Goal: Obtain resource: Obtain resource

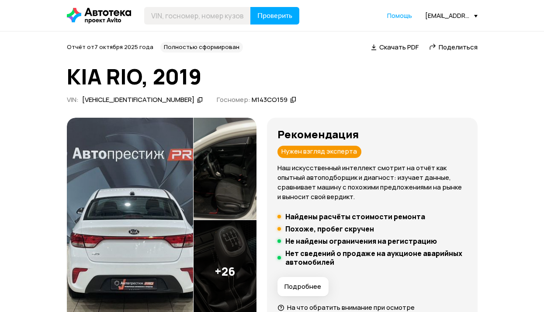
click at [465, 46] on span "Поделиться" at bounding box center [458, 46] width 39 height 9
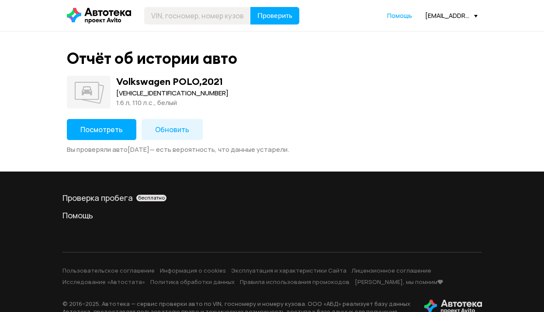
click at [115, 127] on span "Посмотреть" at bounding box center [101, 130] width 42 height 10
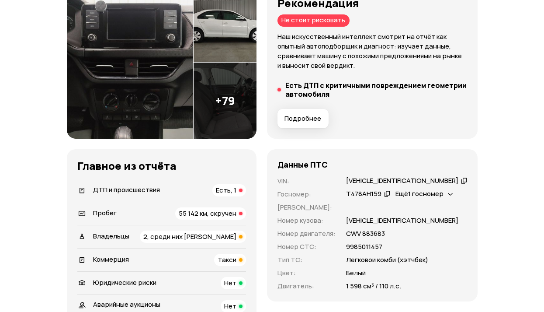
scroll to position [262, 0]
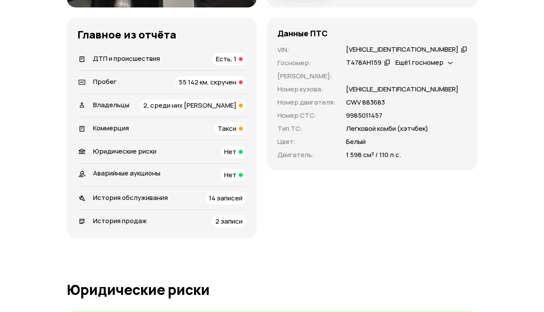
click at [234, 103] on span "2, среди них юрлицо" at bounding box center [189, 105] width 93 height 9
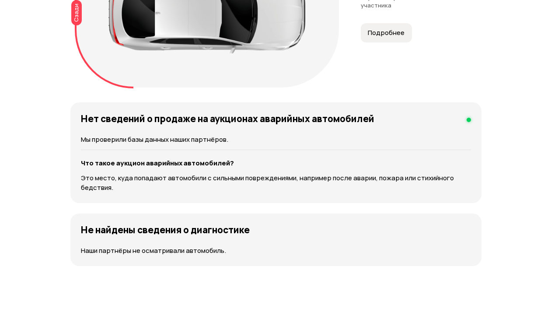
scroll to position [974, 0]
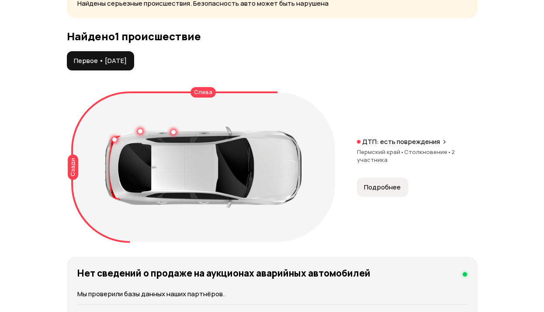
click at [390, 191] on button "Подробнее" at bounding box center [382, 187] width 51 height 19
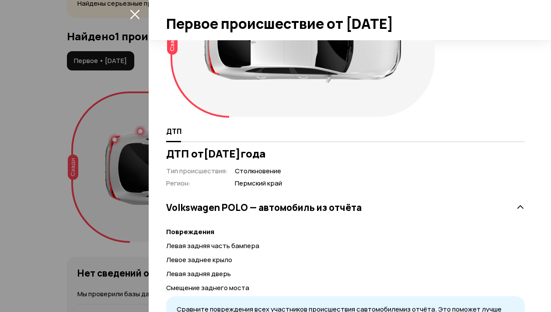
scroll to position [165, 0]
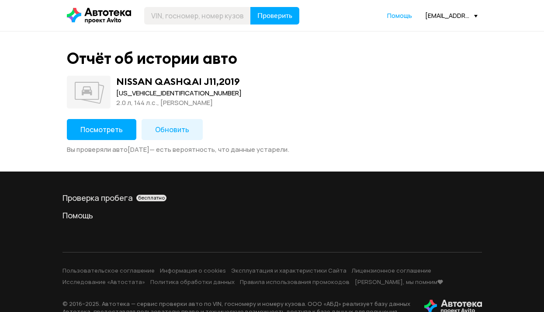
click at [113, 128] on span "Посмотреть" at bounding box center [101, 130] width 42 height 10
click at [107, 125] on span "Посмотреть" at bounding box center [101, 130] width 42 height 10
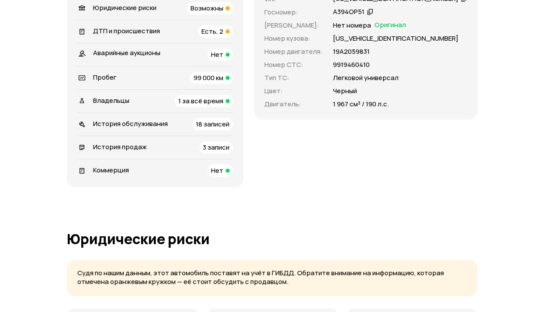
click at [223, 36] on span "Есть, 2" at bounding box center [213, 31] width 22 height 9
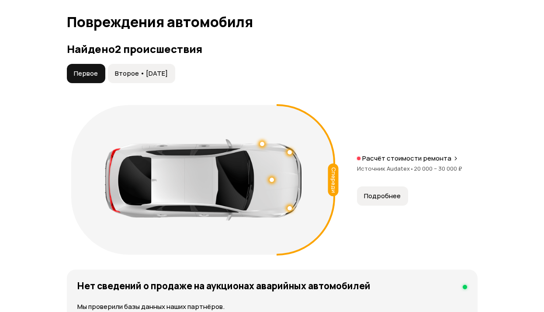
scroll to position [1027, 0]
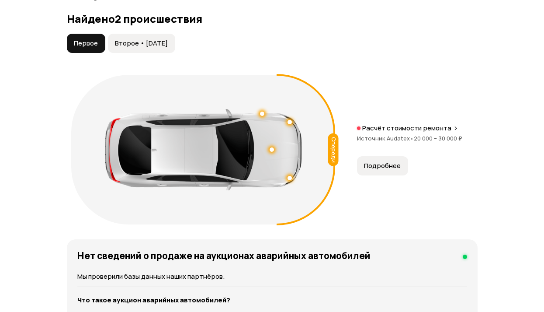
click at [164, 48] on span "Второе • 30 окт 2022" at bounding box center [141, 43] width 53 height 9
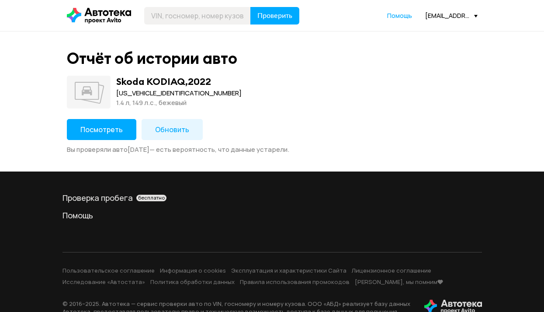
click at [111, 125] on span "Посмотреть" at bounding box center [101, 130] width 42 height 10
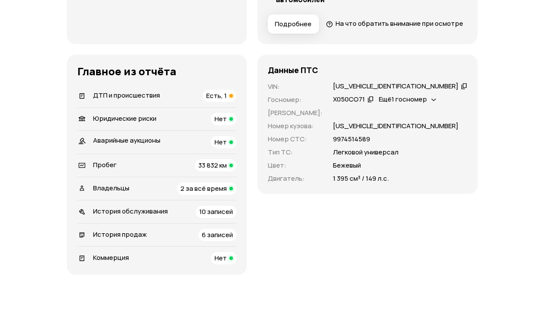
click at [209, 102] on div "ДТП и происшествия Есть, 1" at bounding box center [156, 96] width 159 height 12
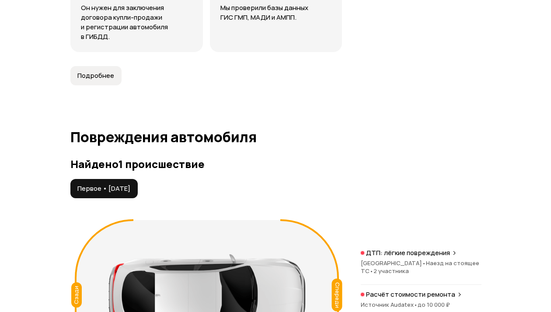
scroll to position [989, 0]
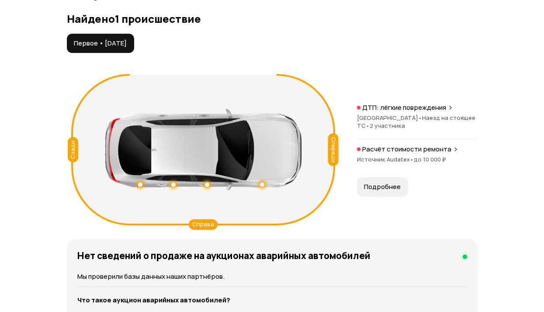
click at [376, 191] on div "ДТП: лёгкие повреждения Тамбовская область • Наезд на стоящее ТС • 2 участника …" at bounding box center [417, 149] width 121 height 93
click at [379, 196] on button "Подробнее" at bounding box center [382, 186] width 51 height 19
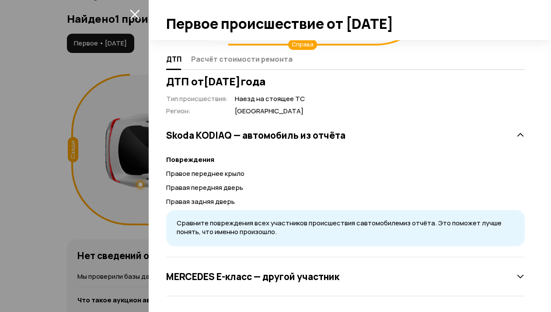
scroll to position [151, 0]
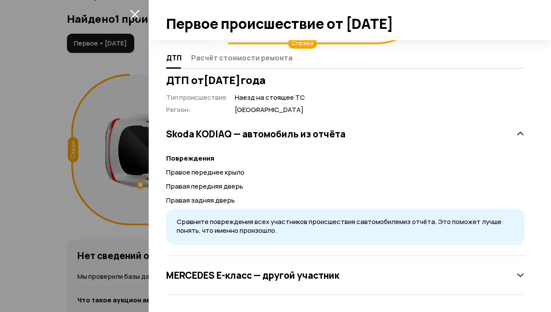
click at [283, 277] on h3 "MERCEDES E-класс — другой участник" at bounding box center [252, 274] width 173 height 11
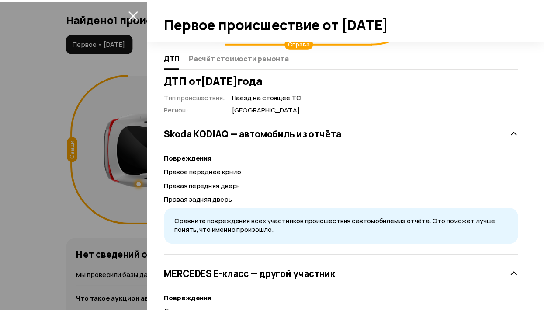
scroll to position [238, 0]
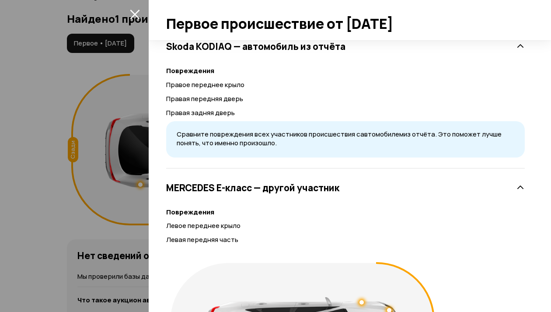
drag, startPoint x: 131, startPoint y: 14, endPoint x: 132, endPoint y: 9, distance: 4.5
click at [132, 14] on icon "закрыть" at bounding box center [135, 14] width 10 height 10
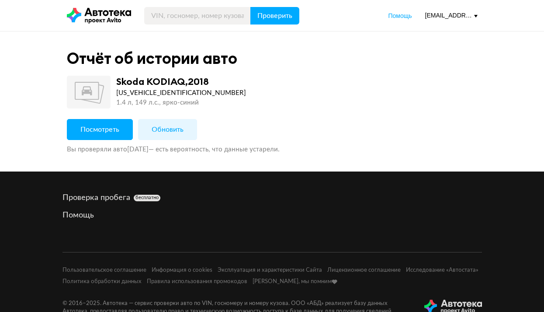
click at [115, 133] on span "Посмотреть" at bounding box center [99, 129] width 39 height 7
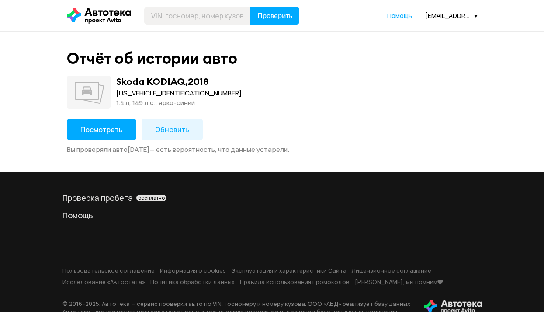
click at [131, 123] on button "Посмотреть" at bounding box center [102, 129] width 70 height 21
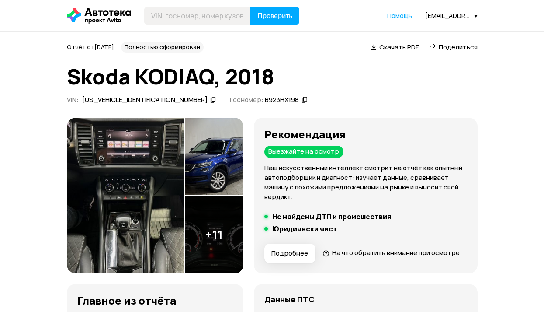
click at [471, 45] on span "Поделиться" at bounding box center [458, 46] width 39 height 9
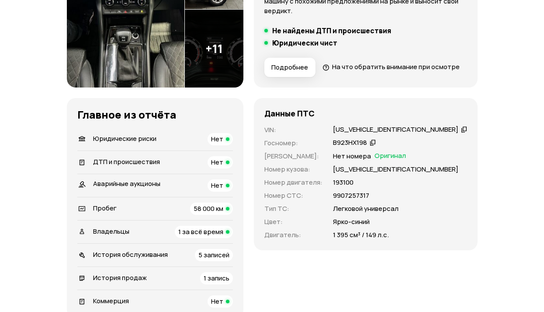
scroll to position [262, 0]
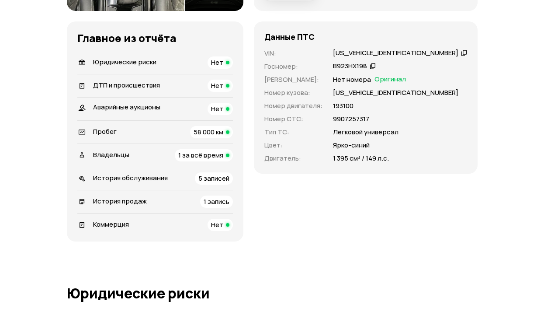
click at [223, 160] on span "1 за всё время" at bounding box center [200, 154] width 45 height 9
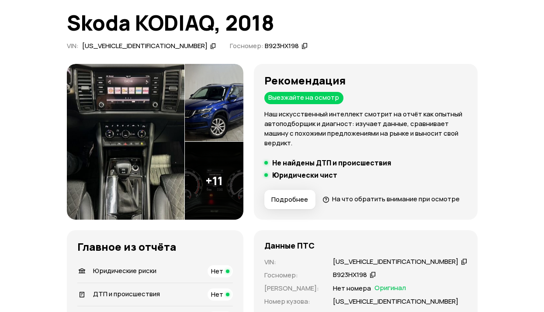
scroll to position [0, 0]
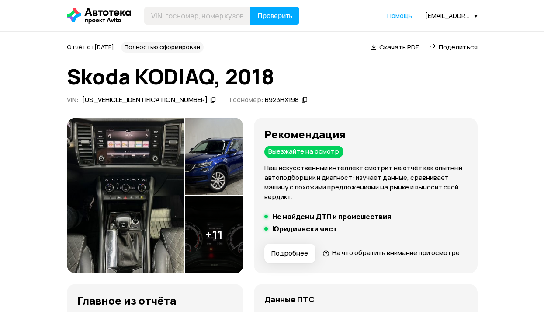
click at [442, 43] on span "Поделиться" at bounding box center [458, 46] width 39 height 9
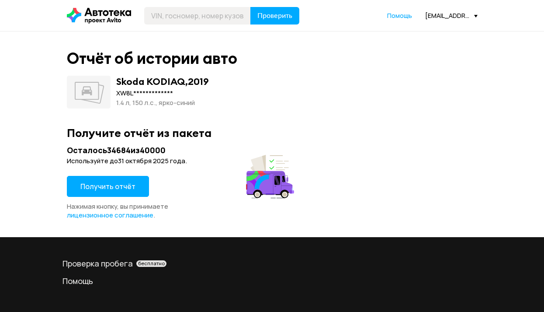
click at [136, 185] on button "Получить отчёт" at bounding box center [108, 186] width 82 height 21
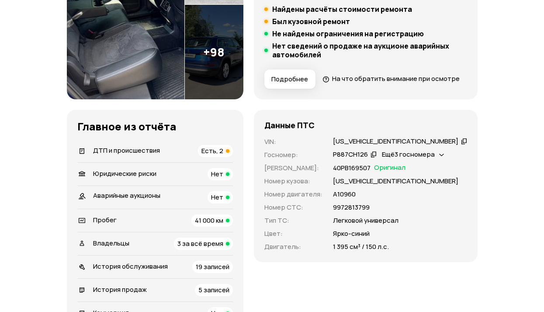
scroll to position [219, 0]
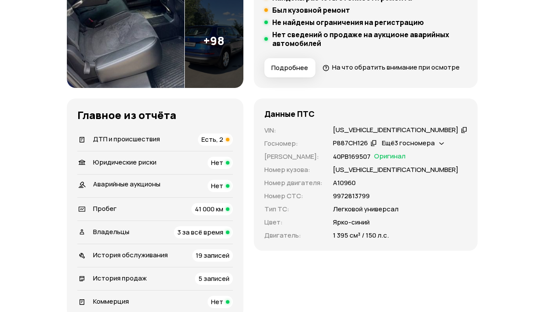
click at [223, 144] on span "Есть, 2" at bounding box center [213, 139] width 22 height 9
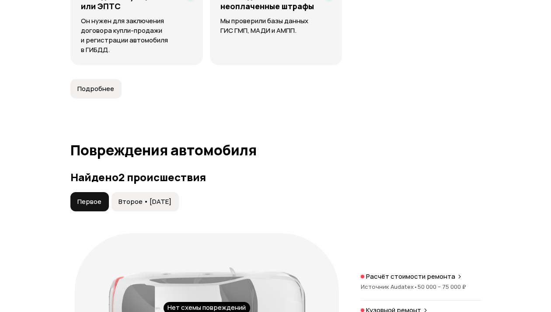
scroll to position [1007, 0]
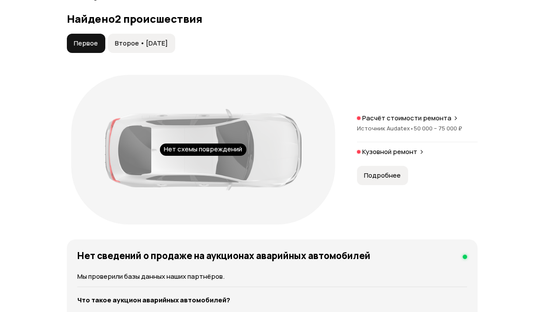
click at [387, 185] on button "Подробнее" at bounding box center [382, 175] width 51 height 19
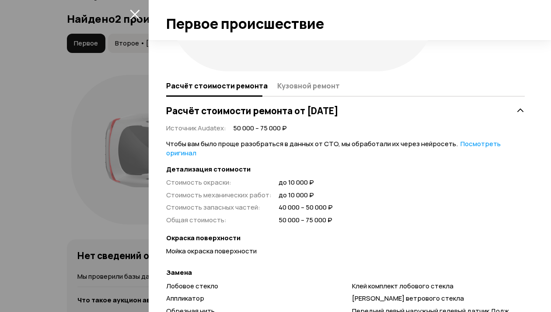
scroll to position [0, 0]
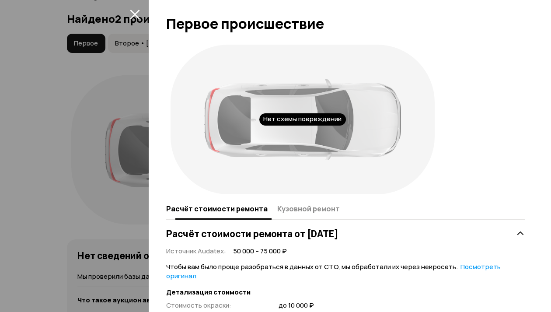
click at [326, 211] on span "Кузовной ремонт" at bounding box center [308, 208] width 63 height 9
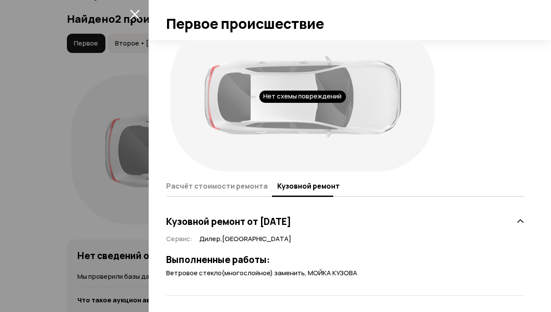
scroll to position [24, 0]
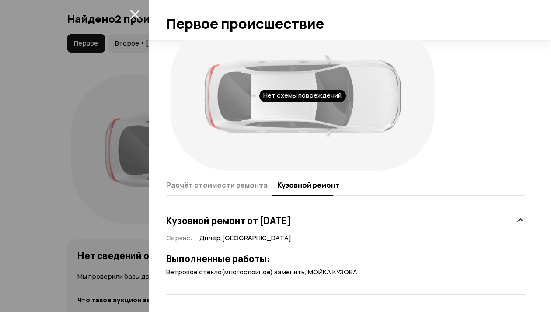
click at [136, 9] on icon "закрыть" at bounding box center [135, 14] width 10 height 10
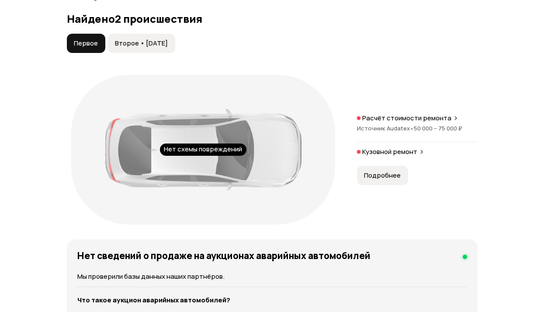
click at [151, 48] on span "Второе • 30 дек 2021" at bounding box center [141, 43] width 53 height 9
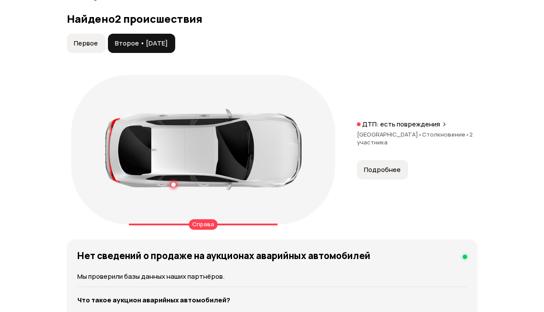
click at [381, 174] on span "Подробнее" at bounding box center [382, 169] width 37 height 9
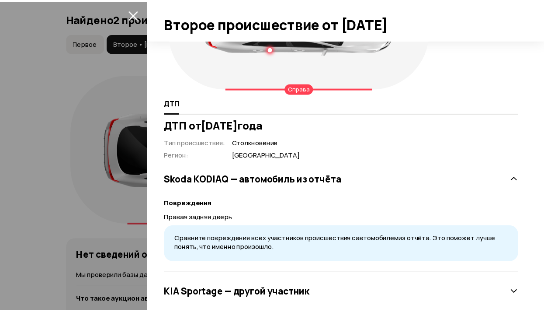
scroll to position [123, 0]
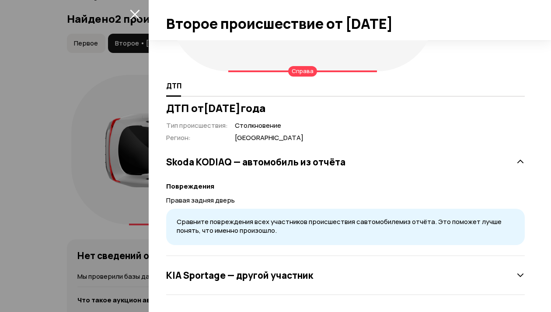
click at [134, 11] on icon "закрыть" at bounding box center [135, 14] width 10 height 10
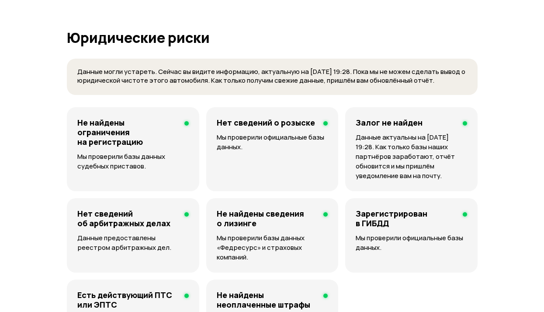
scroll to position [395, 0]
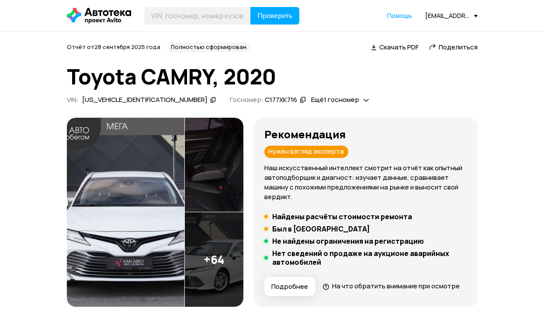
click at [459, 48] on span "Поделиться" at bounding box center [458, 46] width 39 height 9
